Goal: Transaction & Acquisition: Purchase product/service

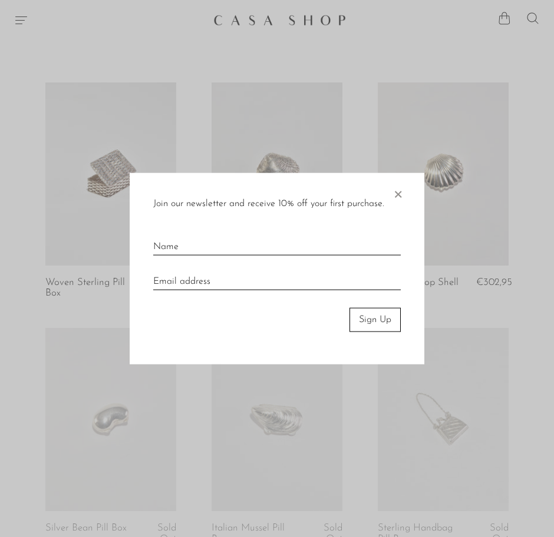
click at [398, 197] on span "×" at bounding box center [398, 192] width 12 height 38
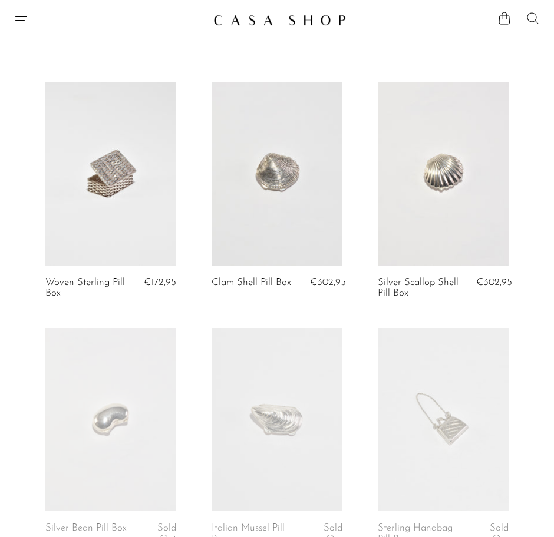
click at [533, 21] on icon at bounding box center [532, 17] width 11 height 11
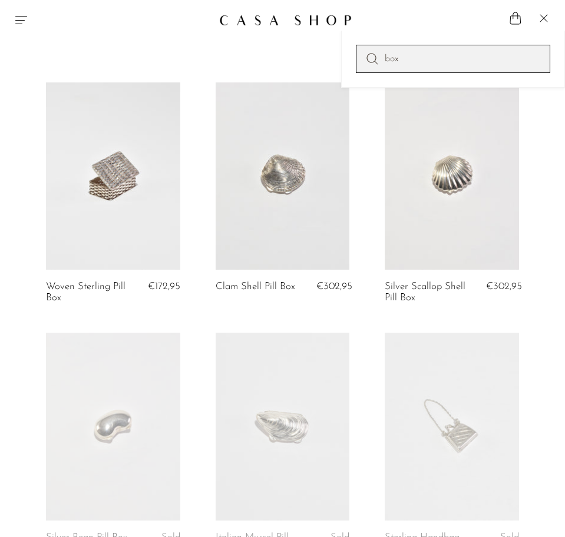
type input "box"
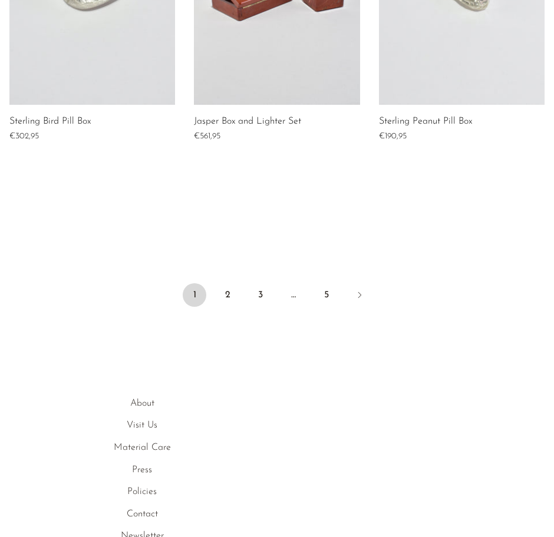
scroll to position [1283, 0]
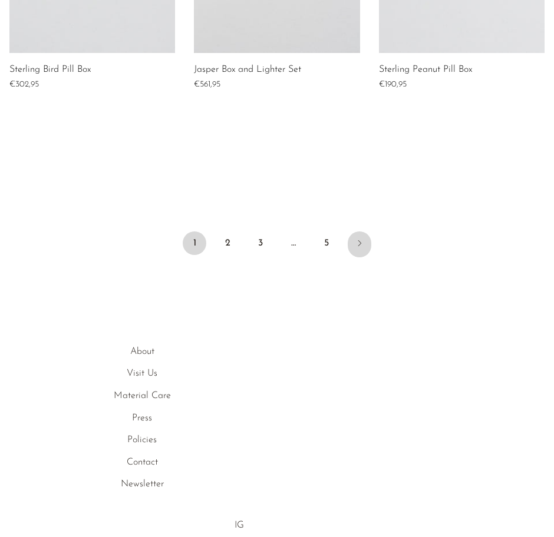
click at [358, 244] on icon "Next" at bounding box center [359, 243] width 9 height 9
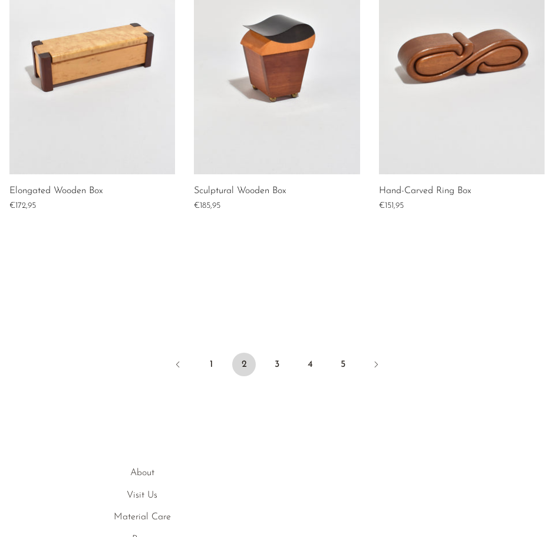
scroll to position [851, 0]
click at [278, 361] on link "3" at bounding box center [277, 364] width 24 height 24
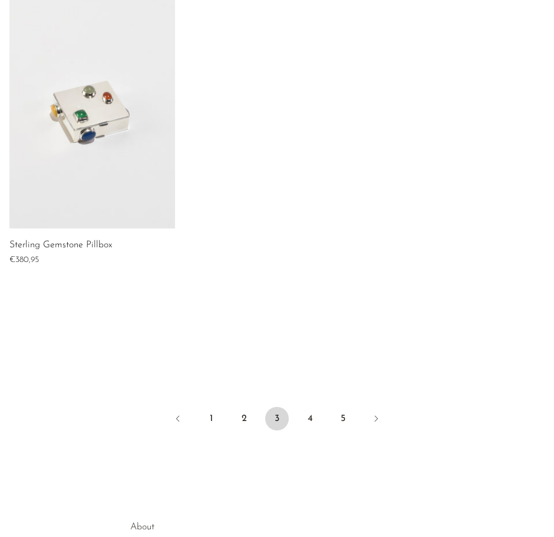
scroll to position [1117, 0]
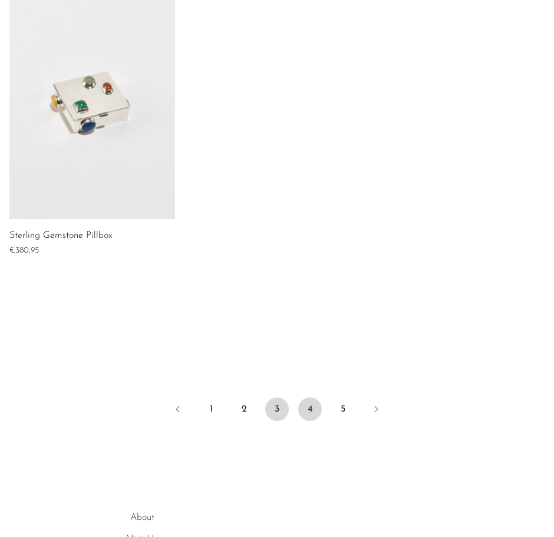
click at [306, 409] on link "4" at bounding box center [310, 410] width 24 height 24
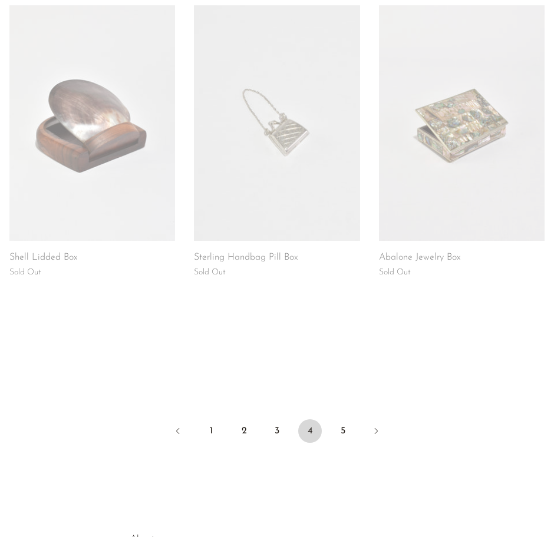
scroll to position [711, 0]
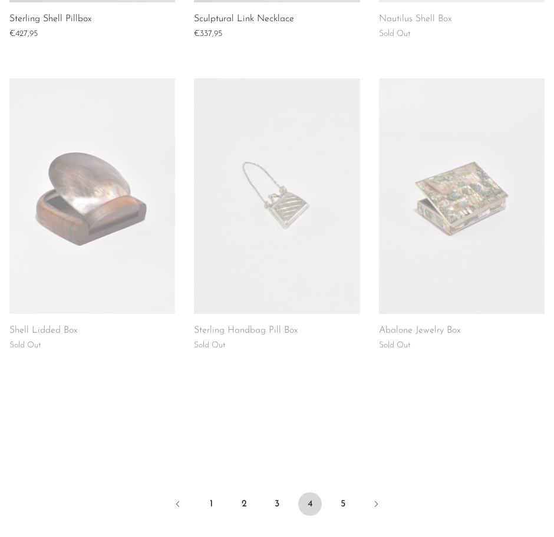
click at [121, 237] on link at bounding box center [92, 196] width 166 height 236
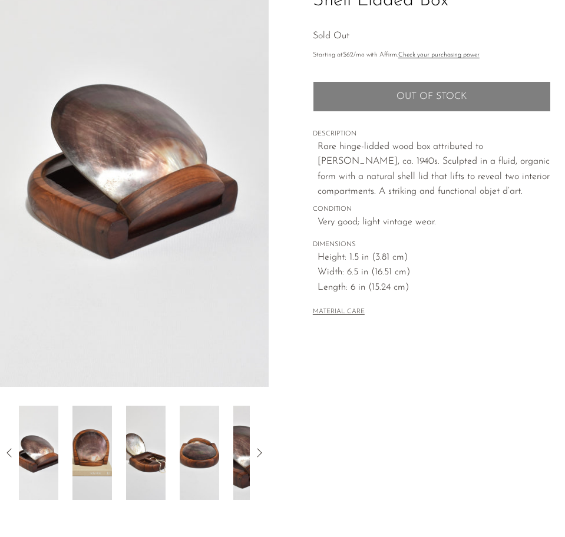
scroll to position [108, 0]
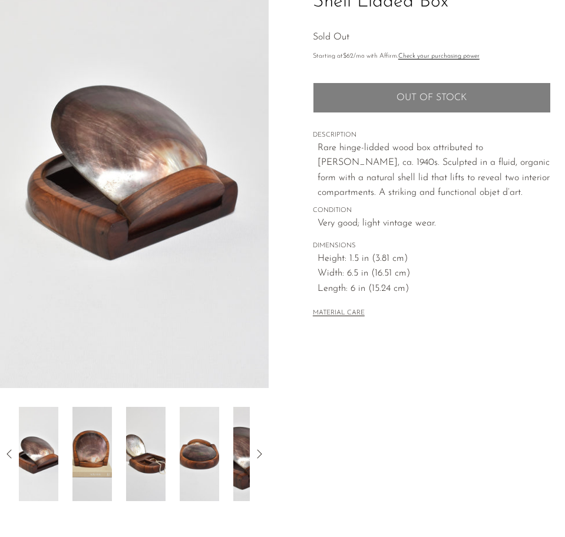
click at [44, 460] on img at bounding box center [38, 454] width 39 height 94
click at [87, 466] on img at bounding box center [91, 454] width 39 height 94
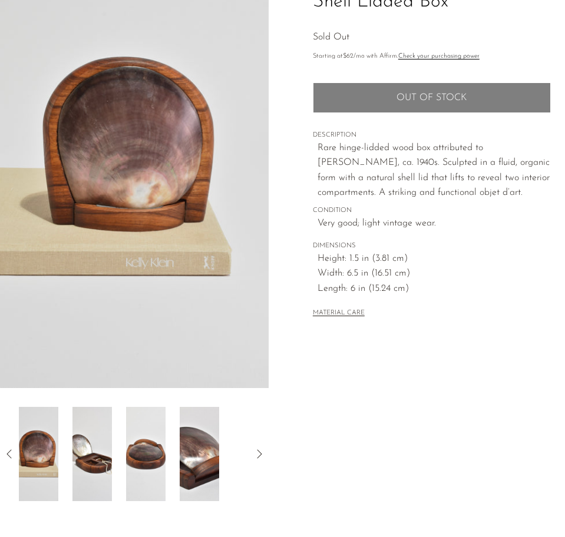
click at [91, 457] on img at bounding box center [91, 454] width 39 height 94
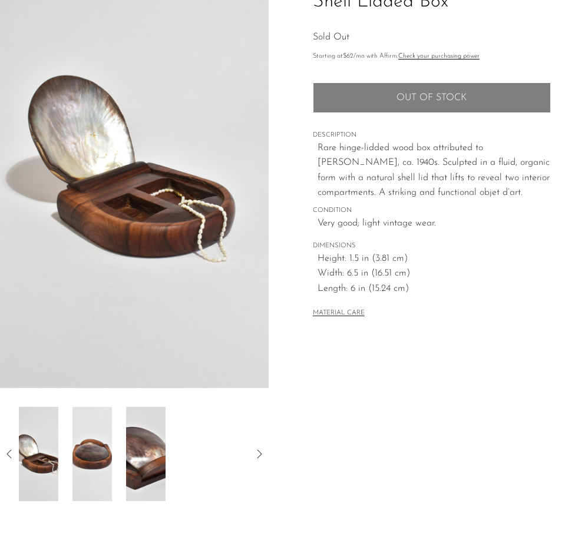
click at [93, 458] on img at bounding box center [91, 454] width 39 height 94
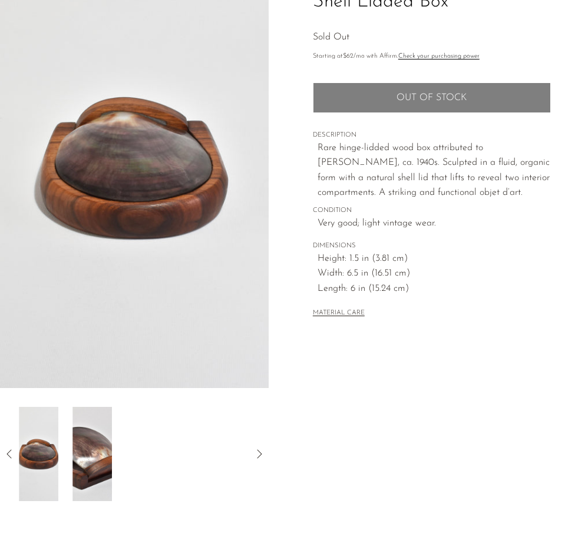
click at [93, 458] on img at bounding box center [91, 454] width 39 height 94
